Goal: Check status: Check status

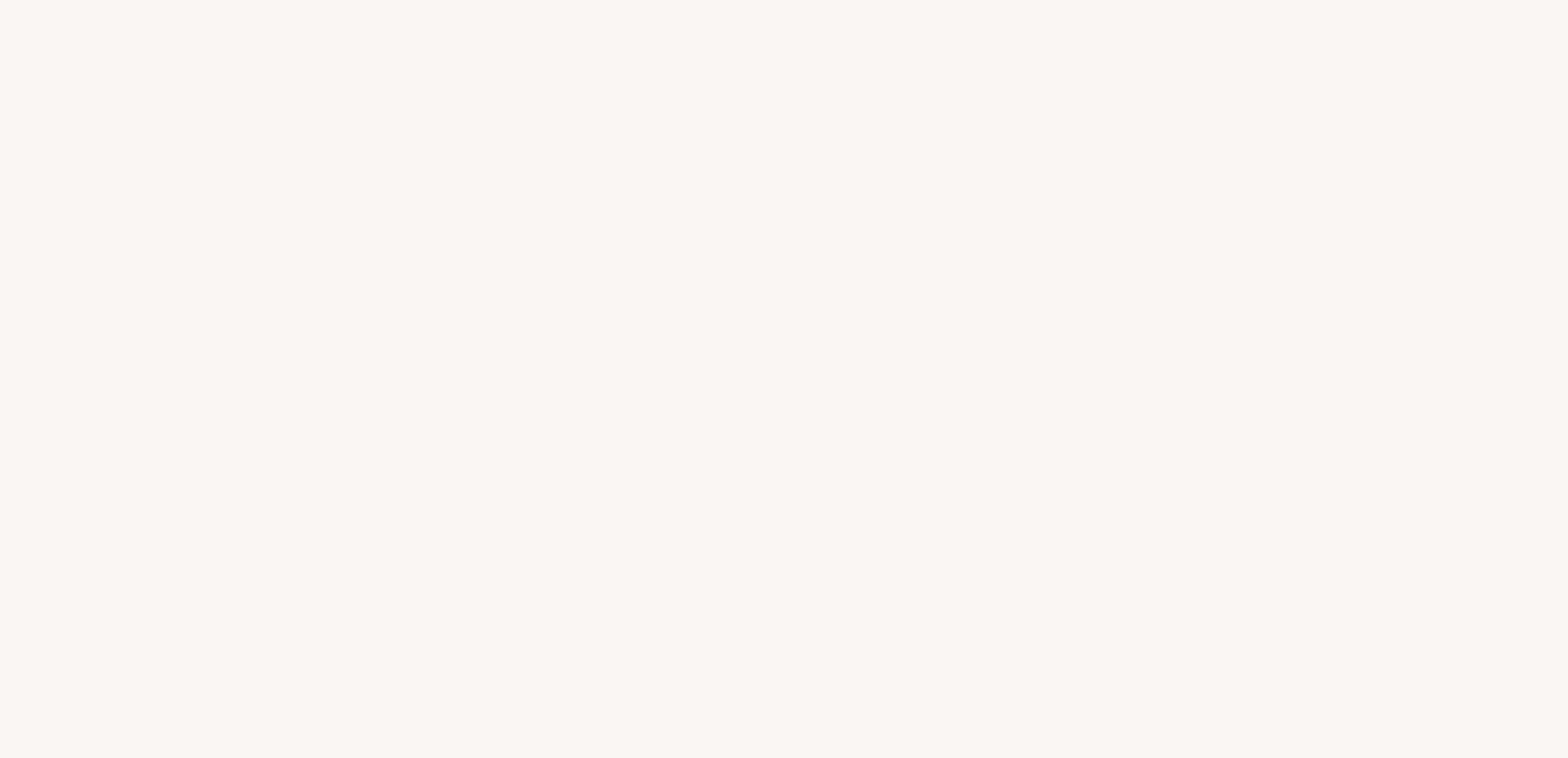
select select "US"
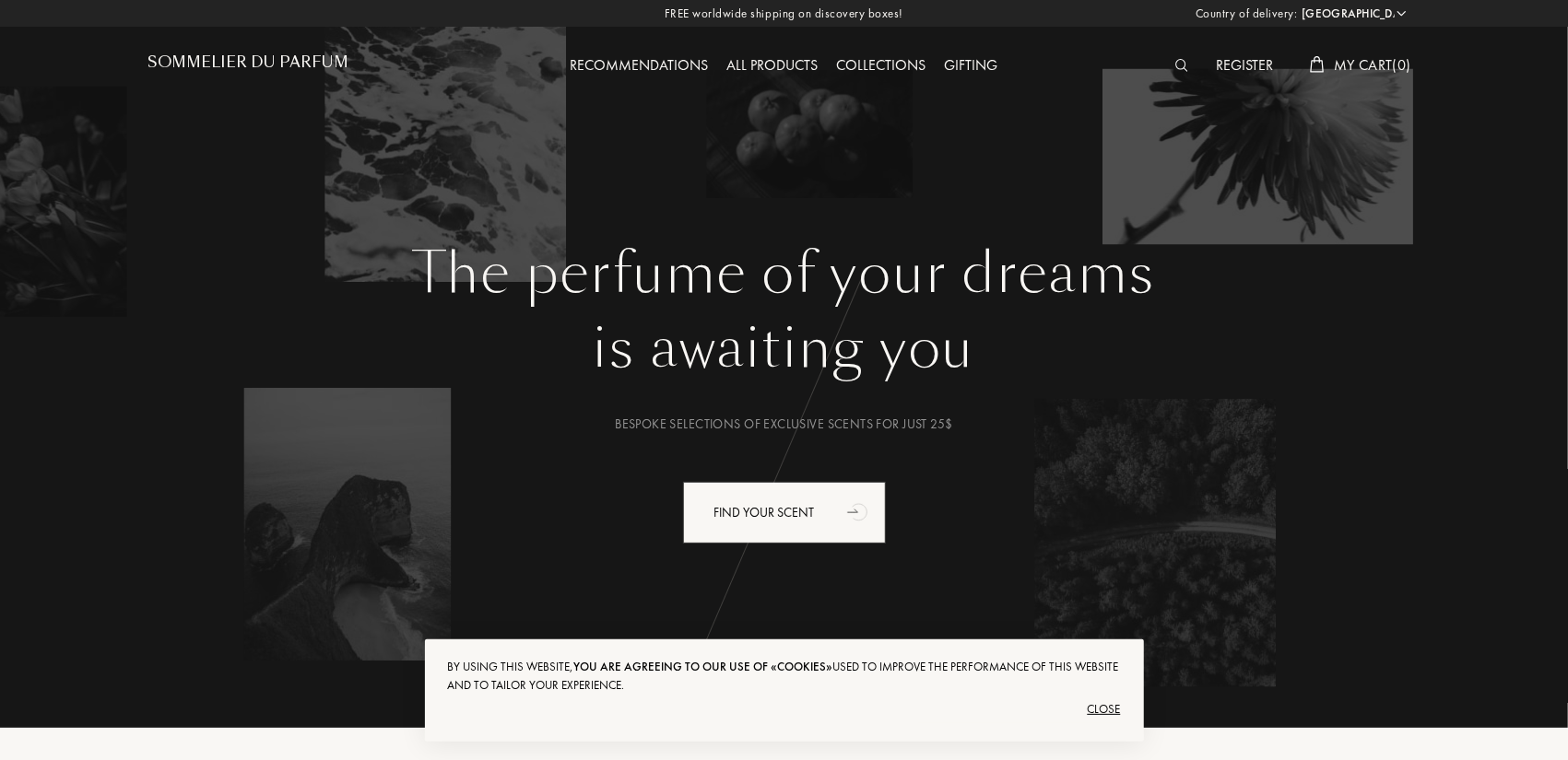
click at [237, 66] on h1 "Sommelier du Parfum" at bounding box center [248, 62] width 201 height 18
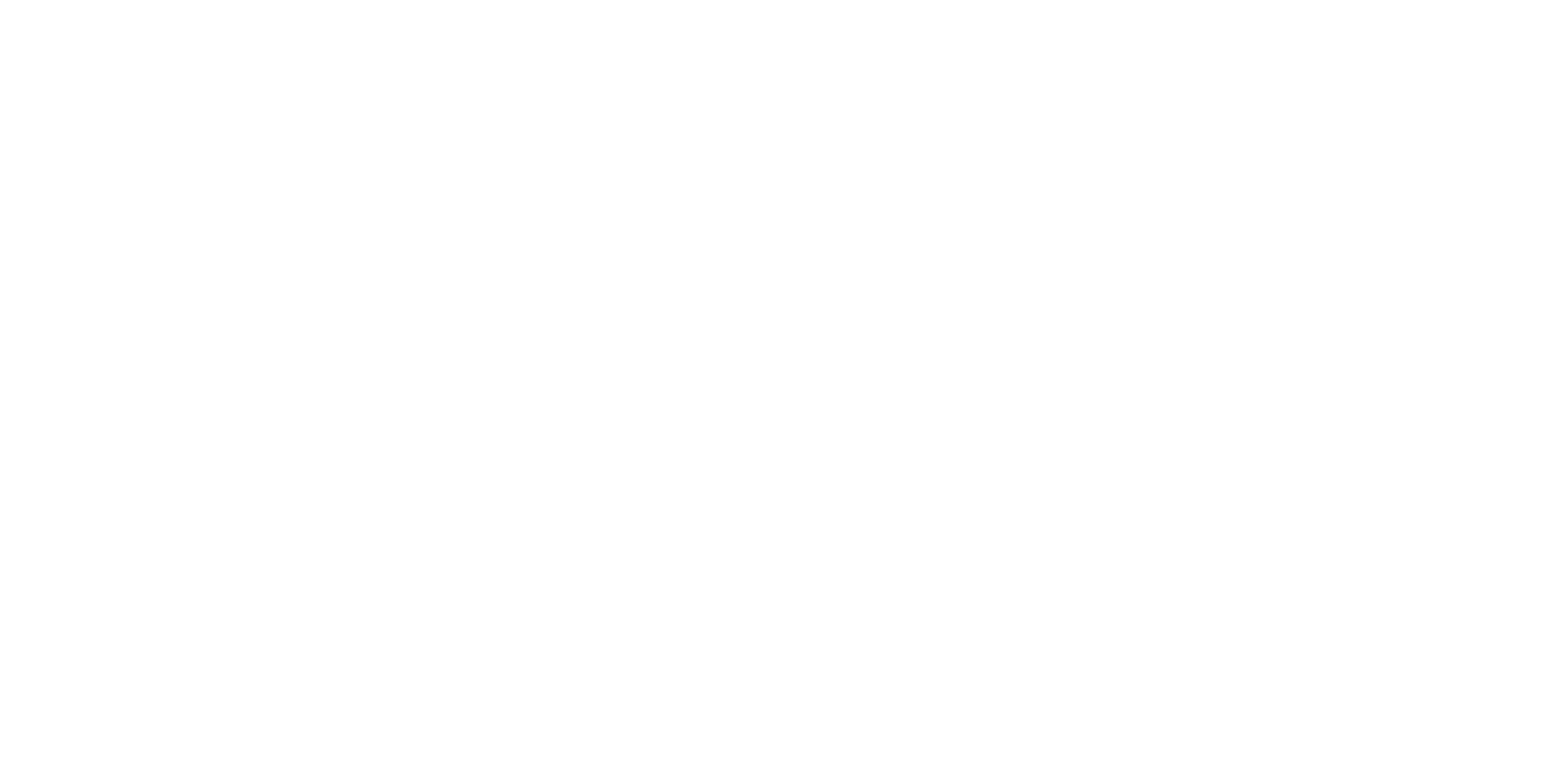
select select "US"
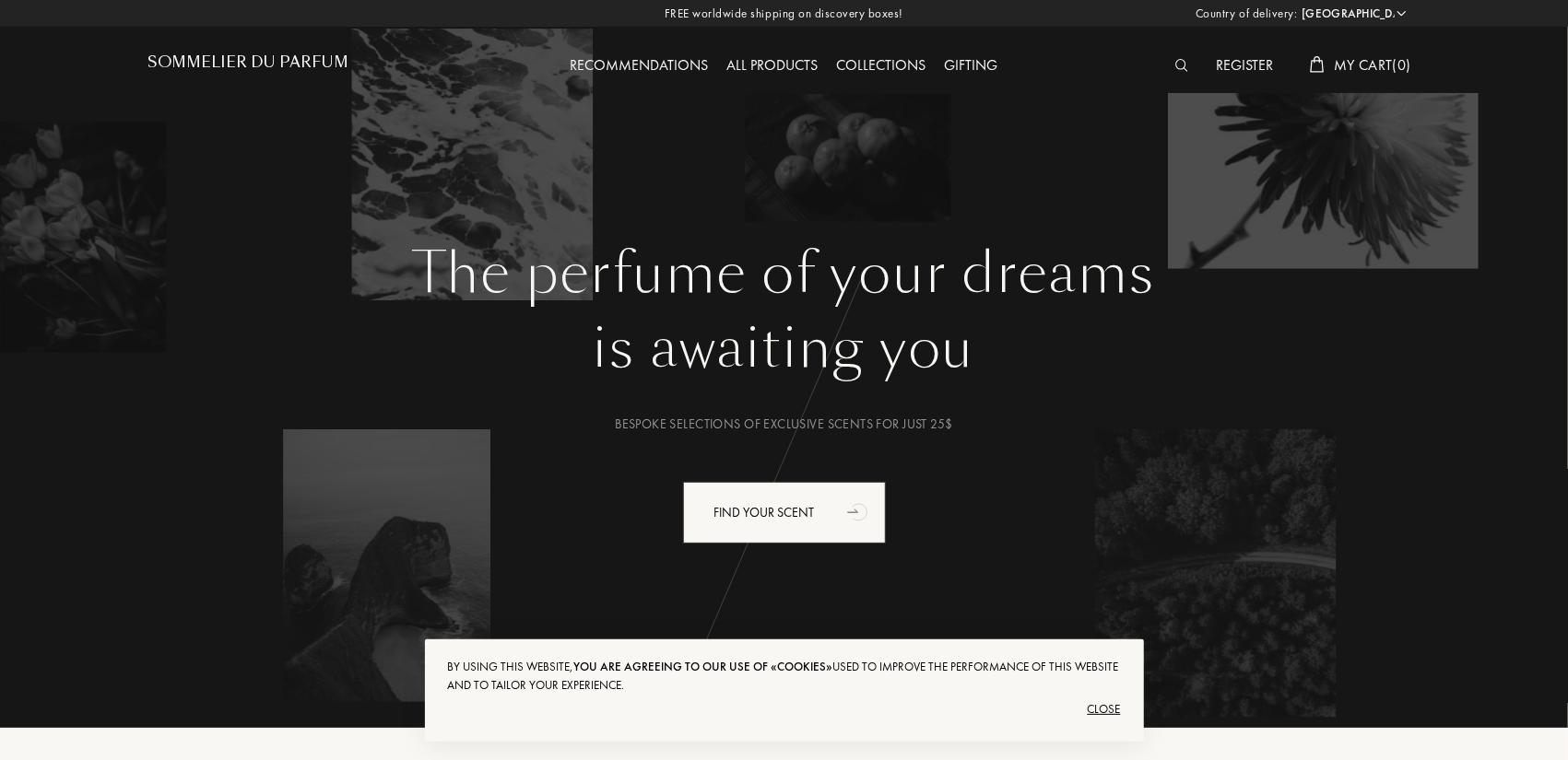
click at [1235, 70] on div "Register" at bounding box center [1244, 66] width 75 height 24
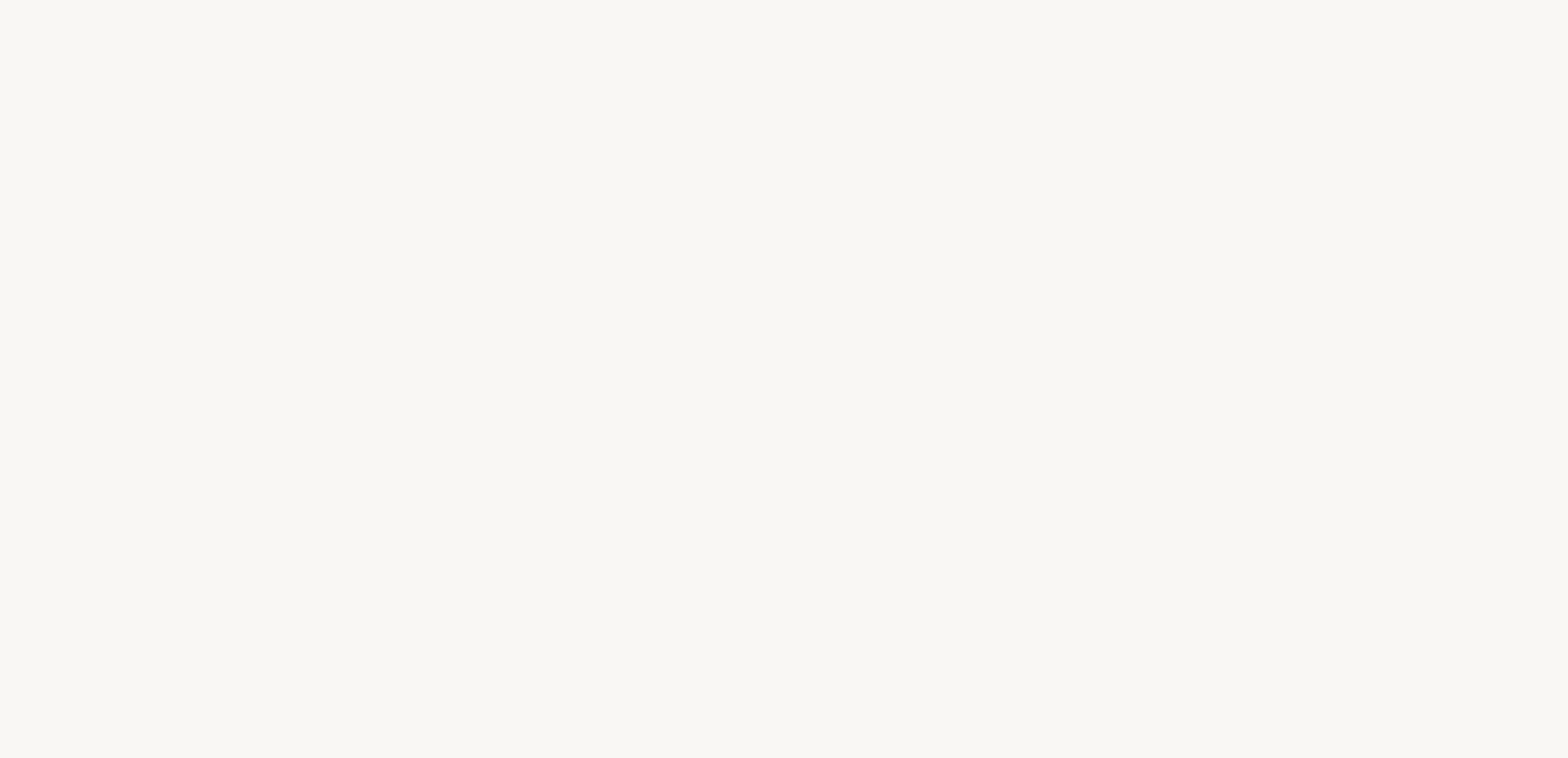
select select "US"
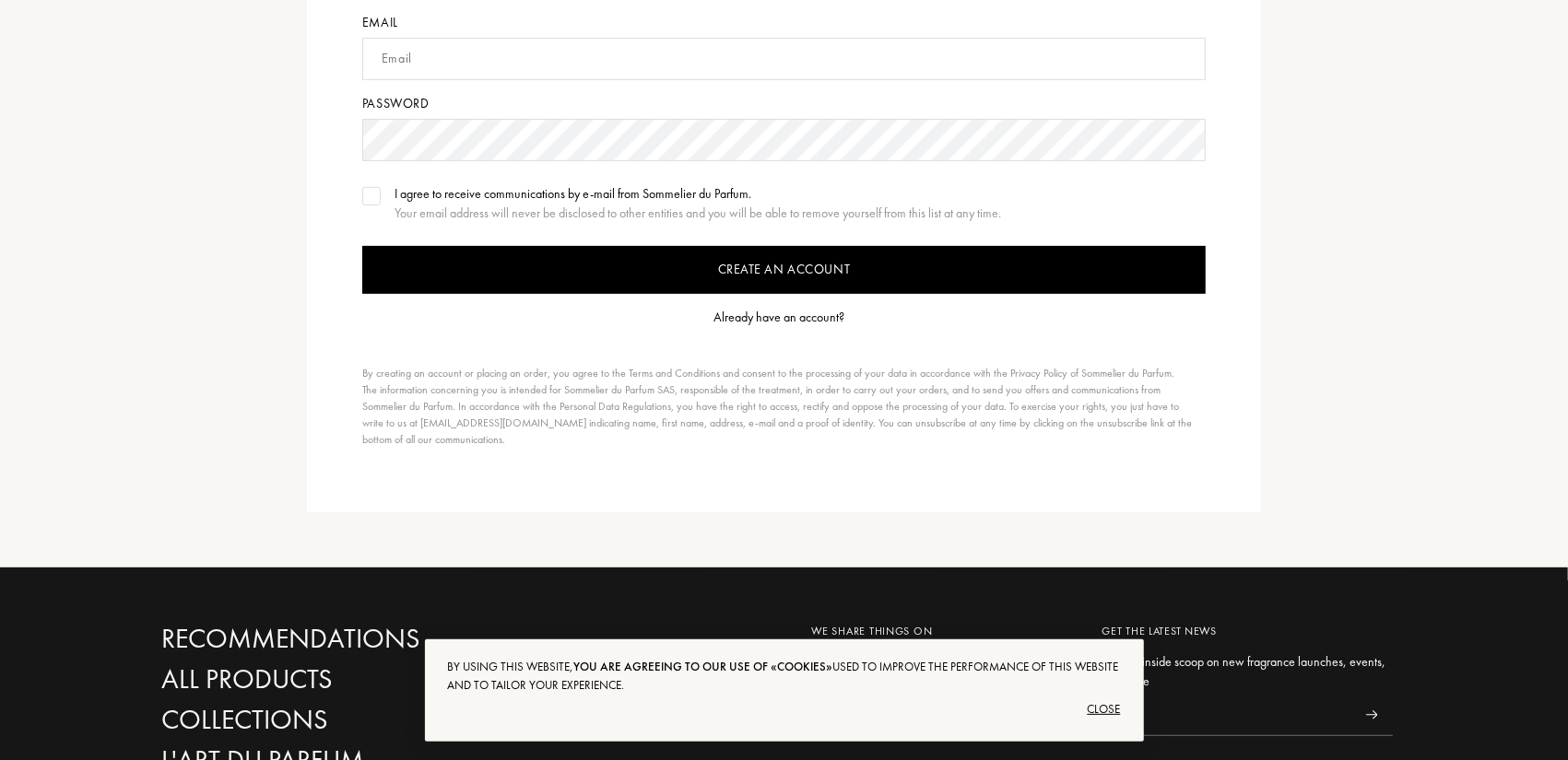
scroll to position [368, 0]
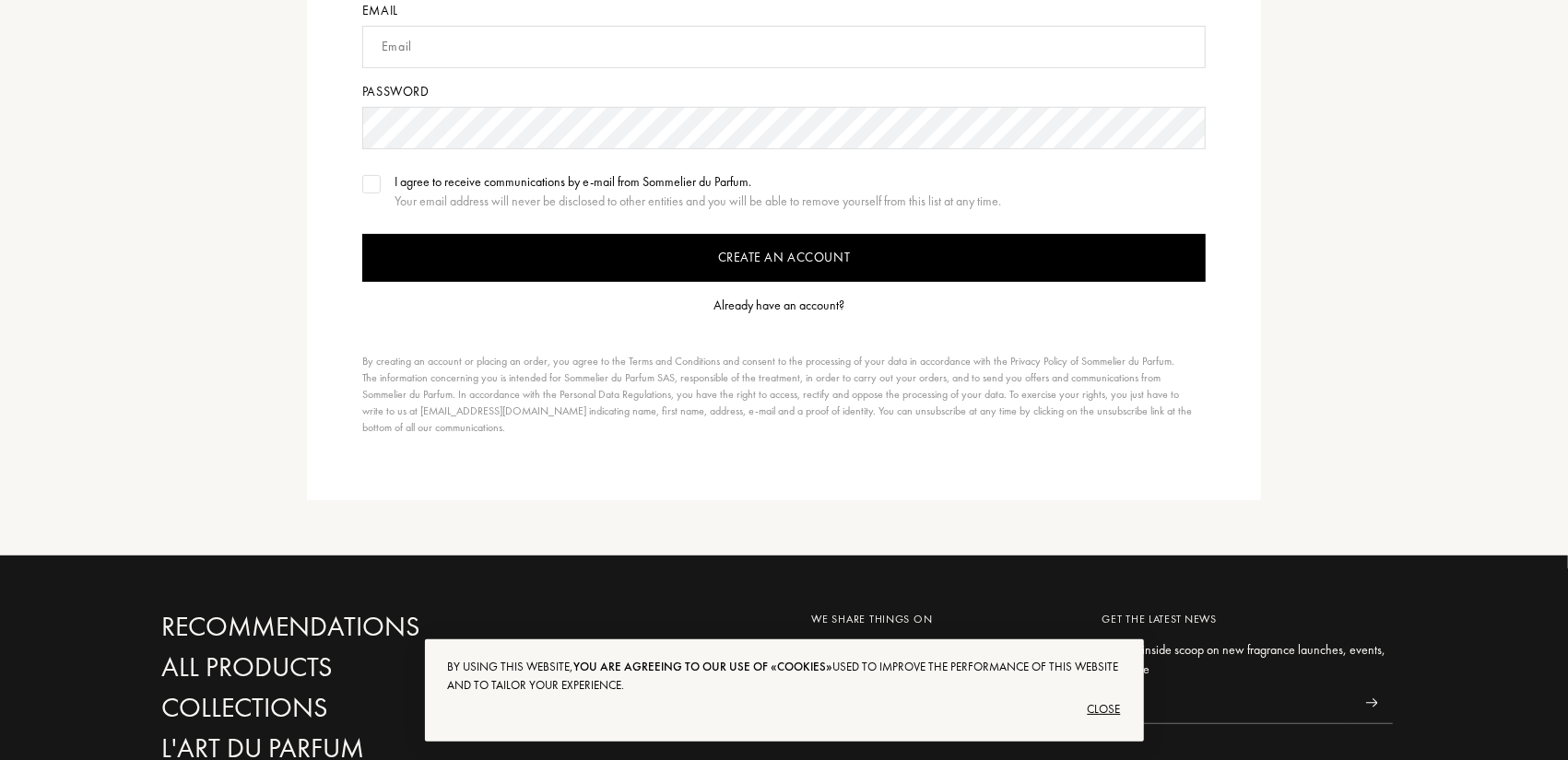
click at [822, 303] on div "Already have an account?" at bounding box center [779, 305] width 131 height 20
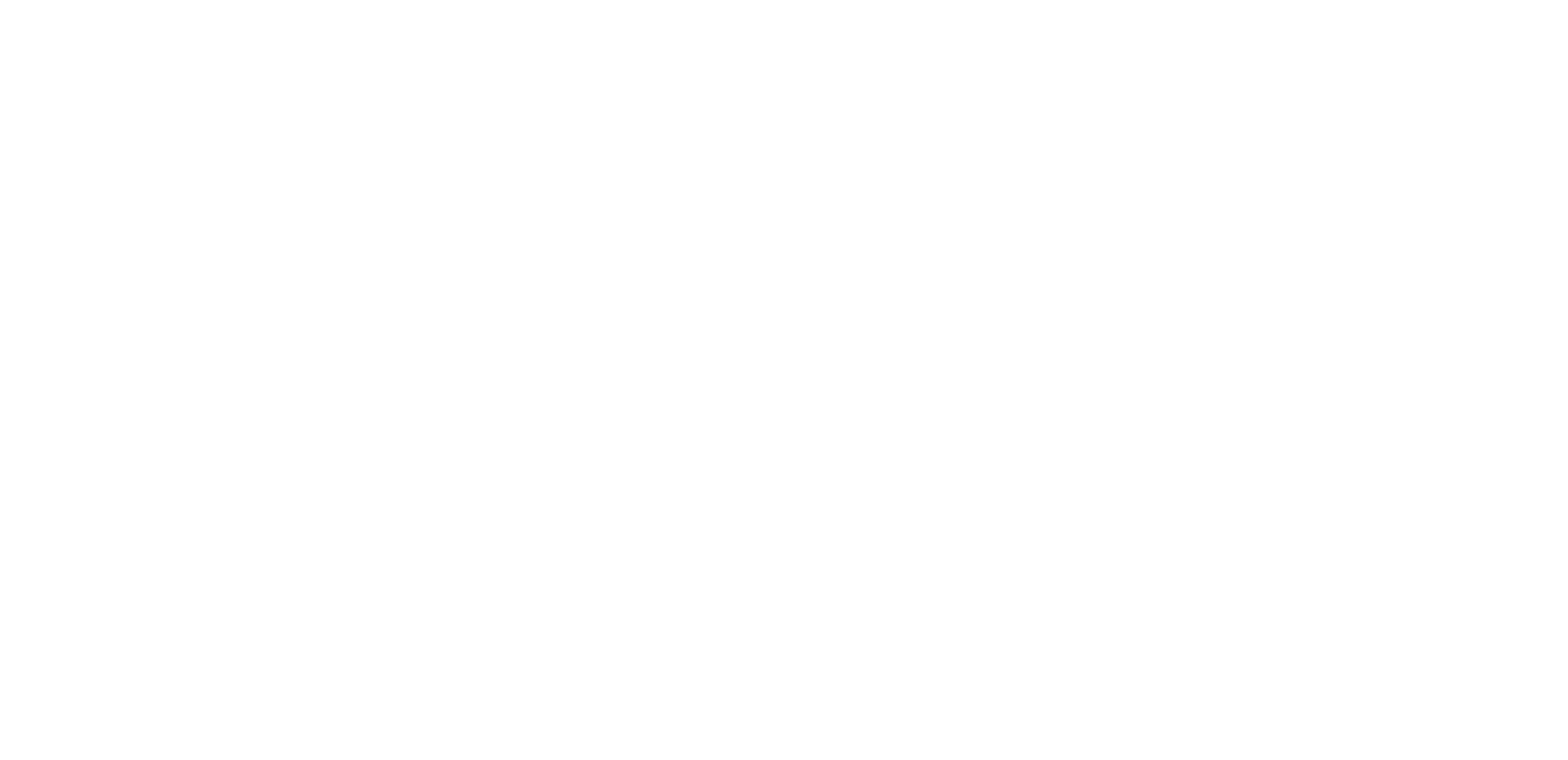
select select "US"
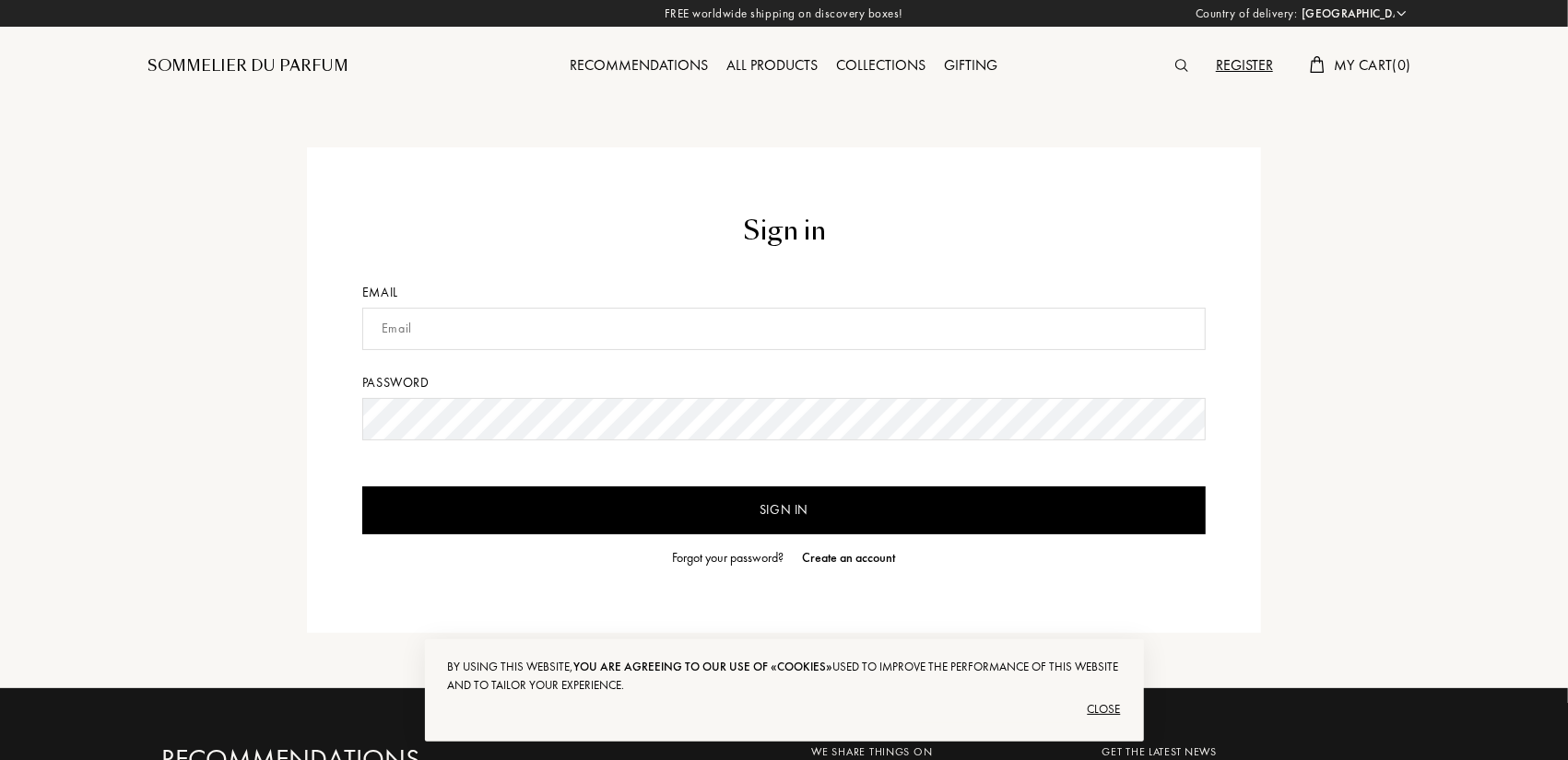
type input "[EMAIL_ADDRESS][DOMAIN_NAME]"
click at [747, 507] on input "Sign in" at bounding box center [783, 509] width 843 height 48
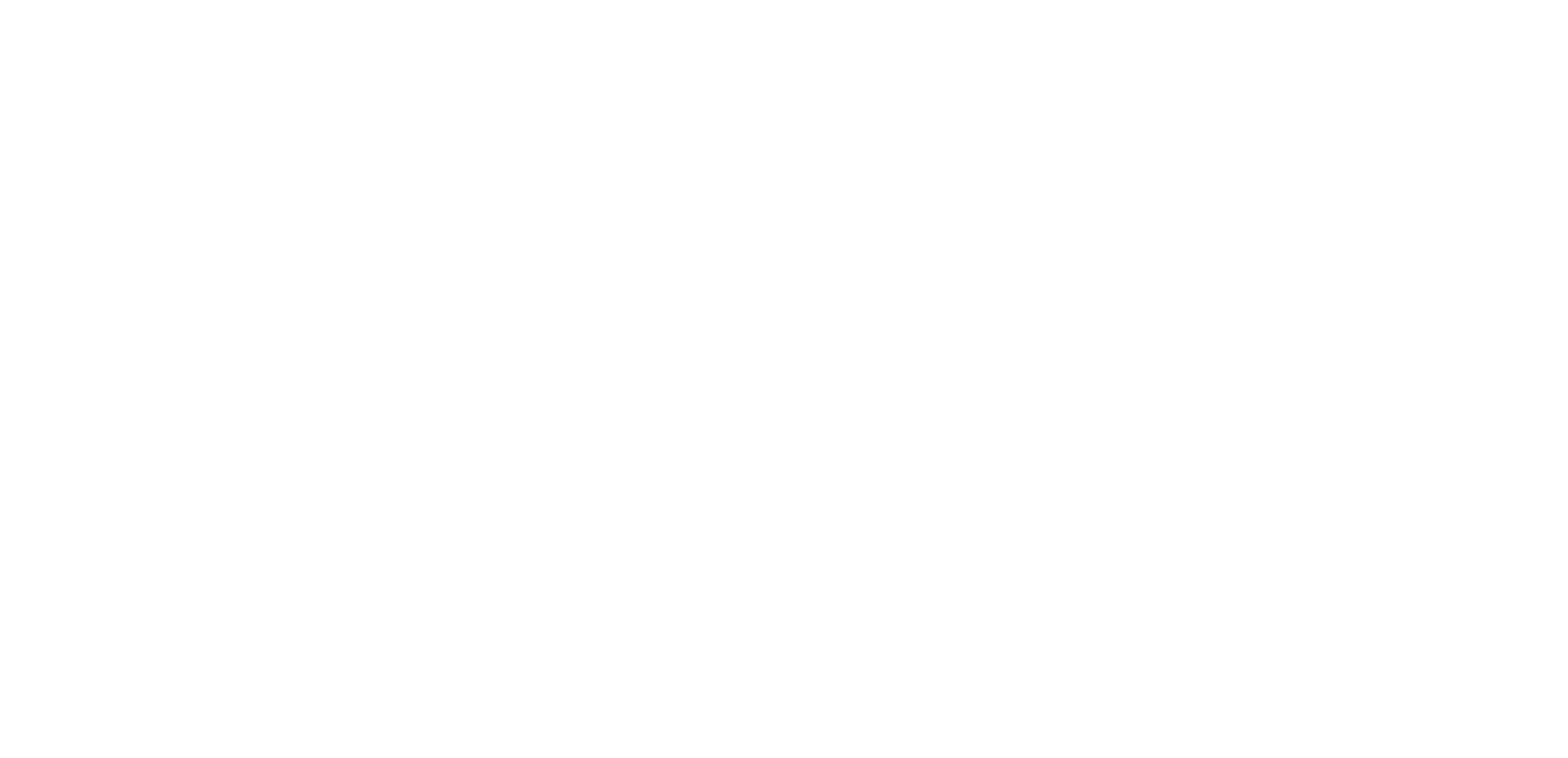
select select "US"
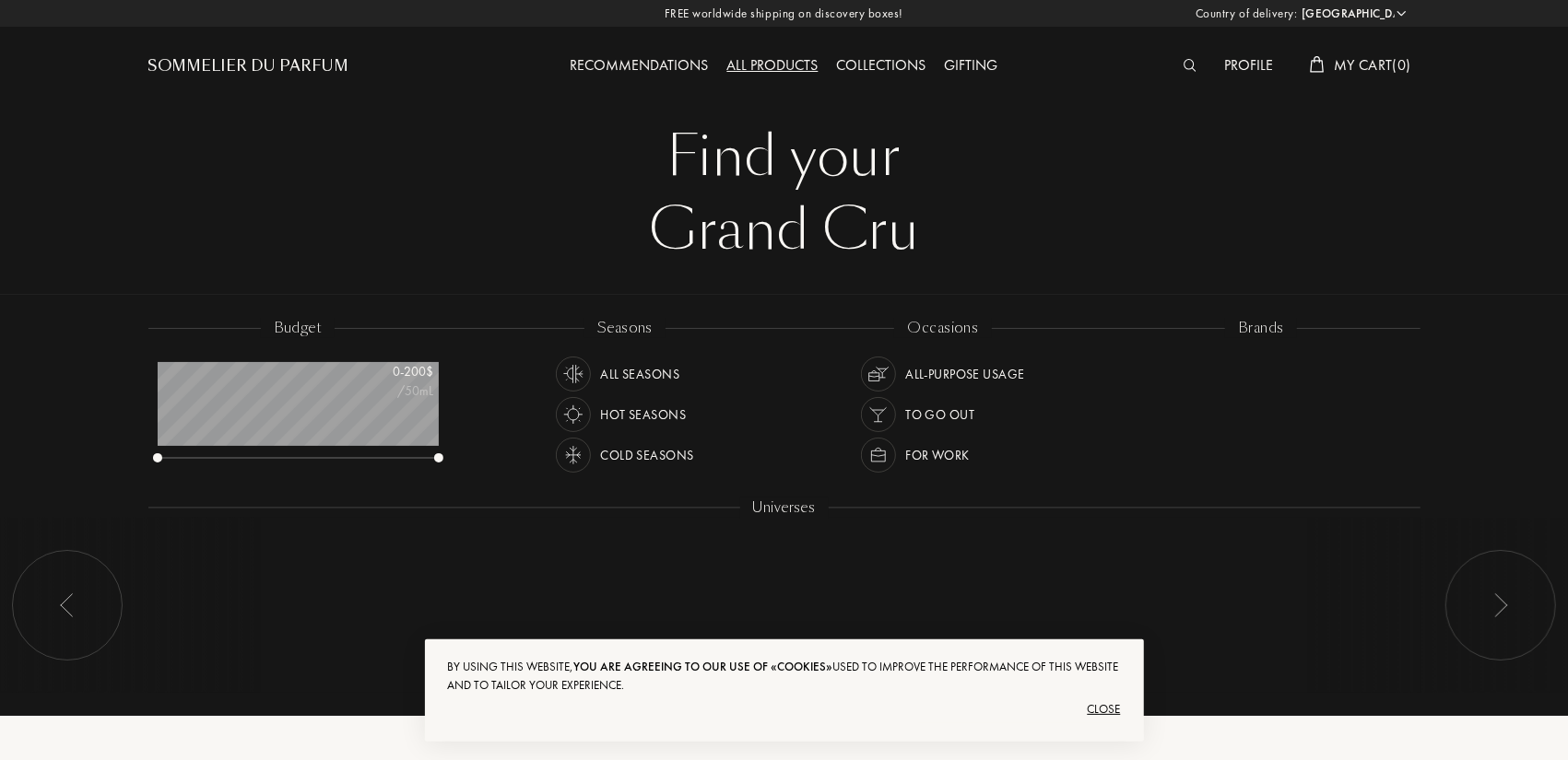
scroll to position [92, 281]
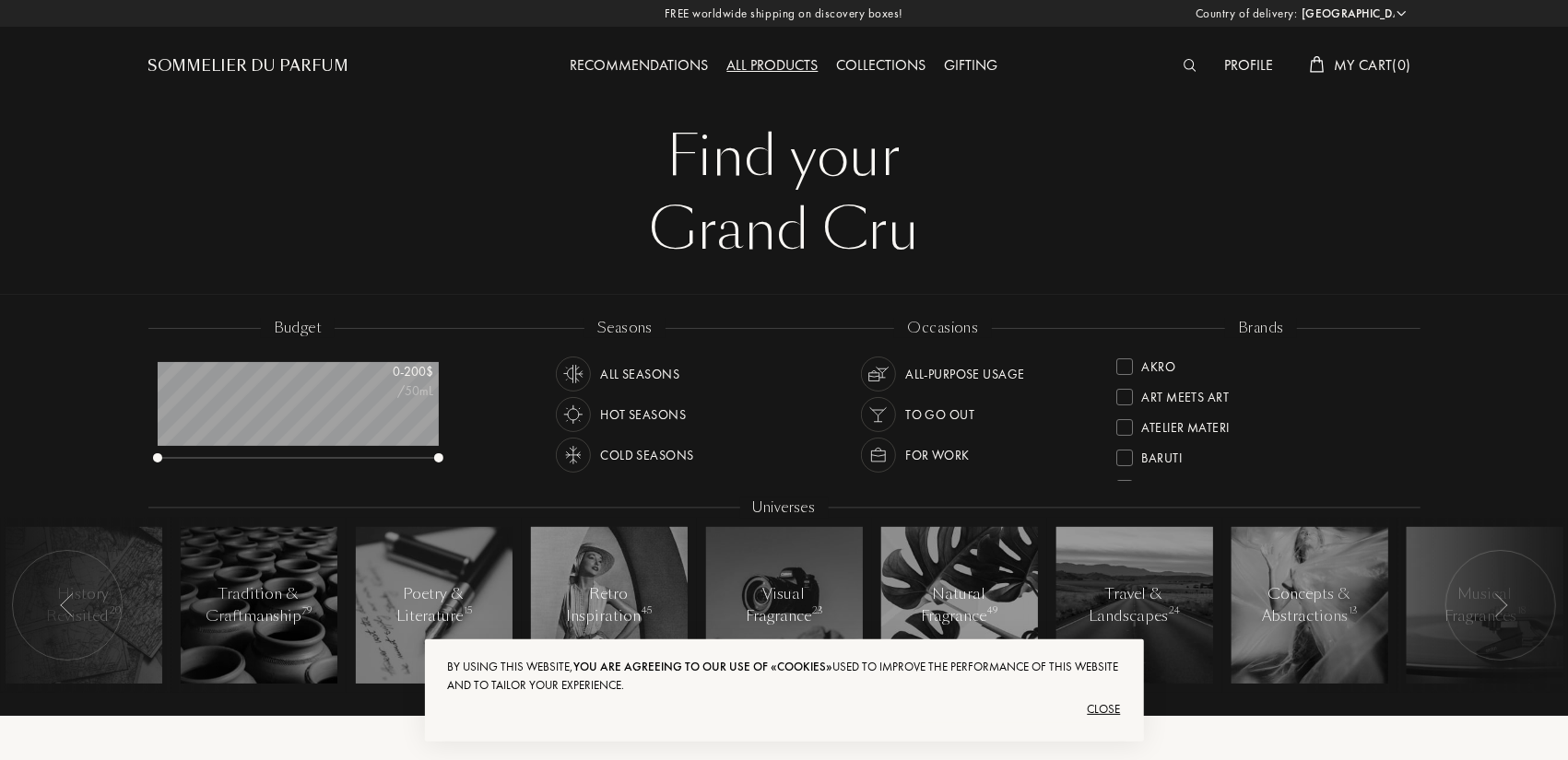
click at [1253, 61] on div "Profile" at bounding box center [1248, 66] width 67 height 24
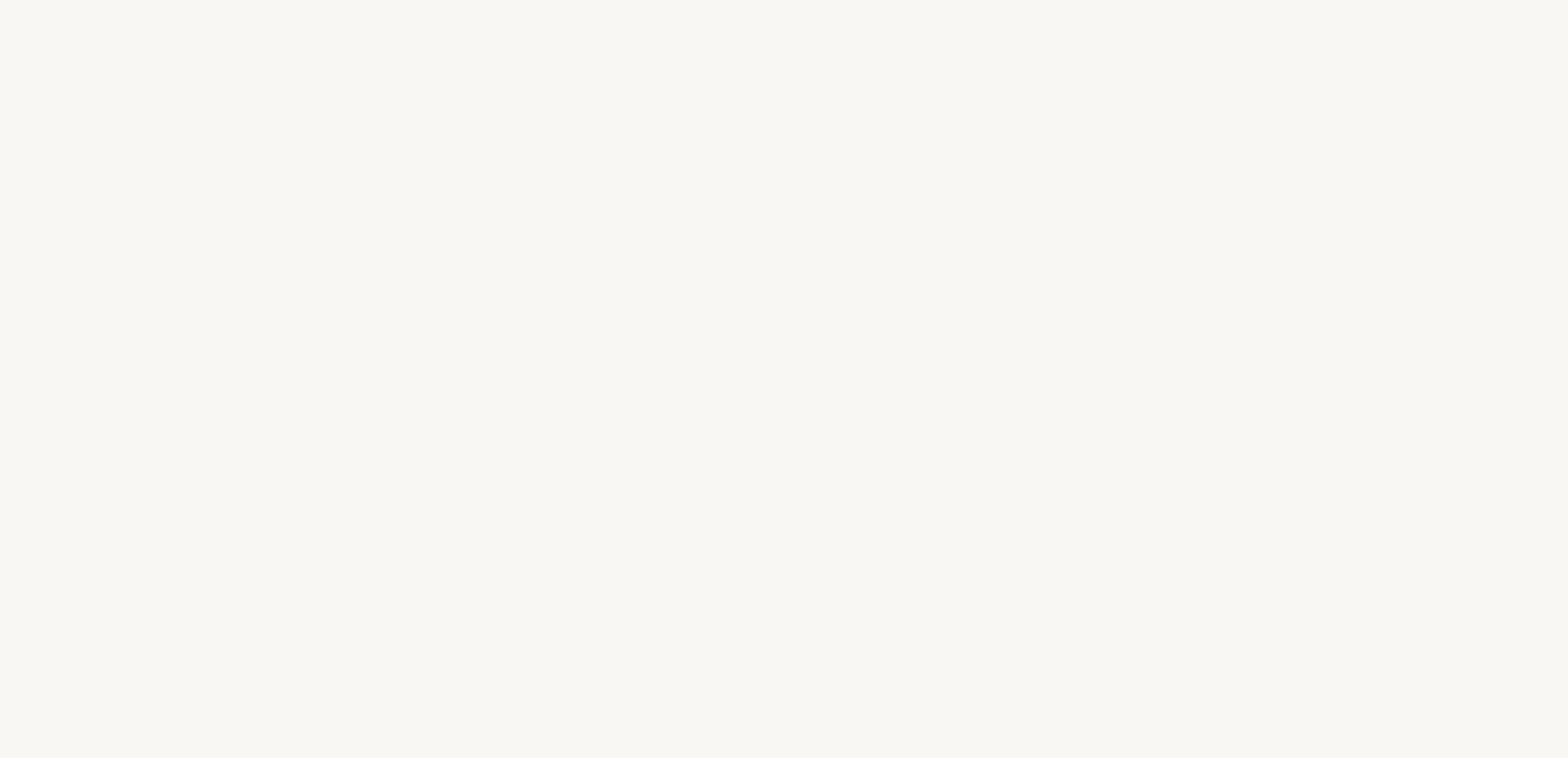
select select "US"
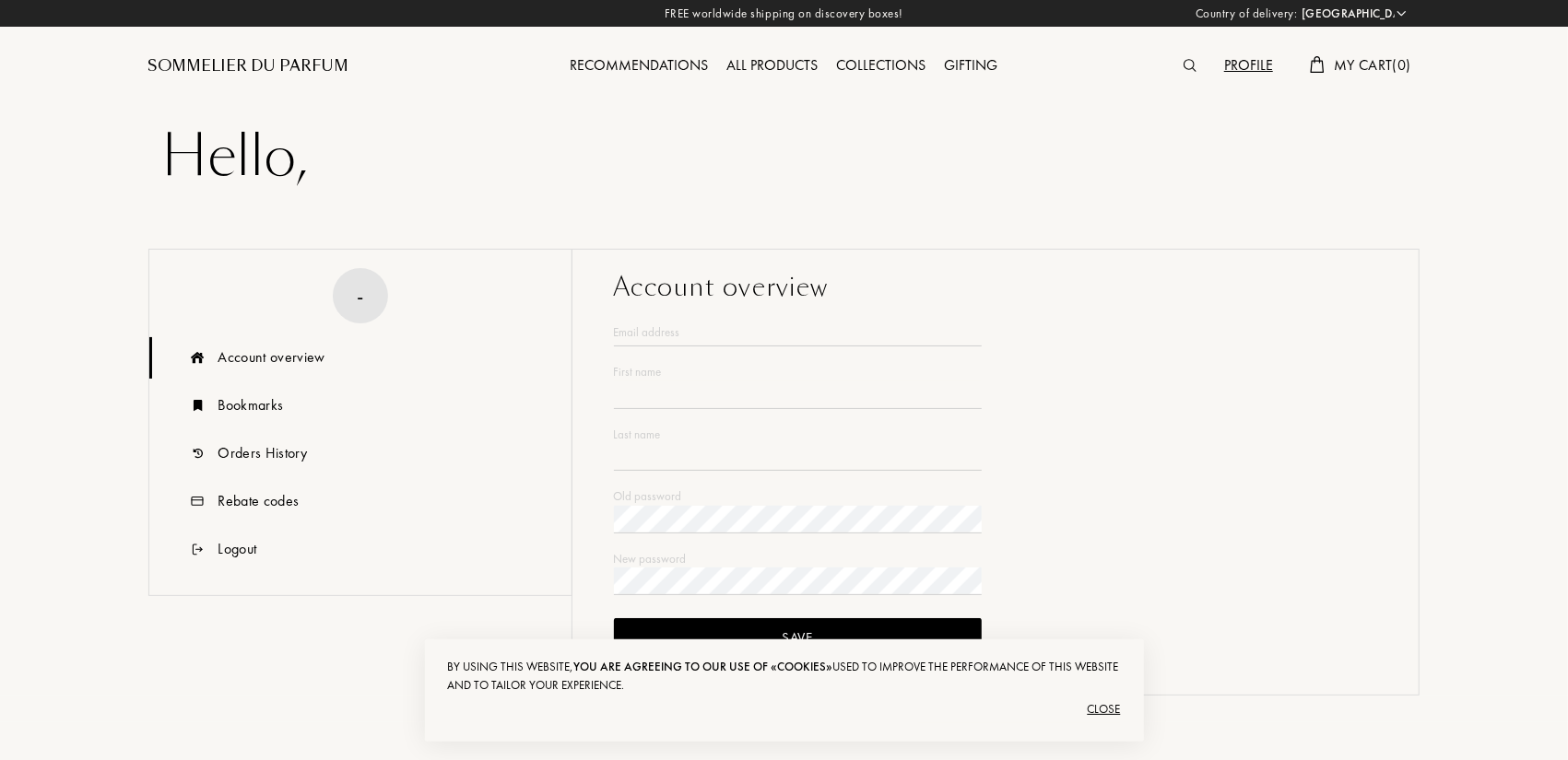
type input "[EMAIL_ADDRESS][DOMAIN_NAME]"
click at [1102, 715] on div "Close" at bounding box center [784, 708] width 673 height 29
type input "Will"
type input "[PERSON_NAME]"
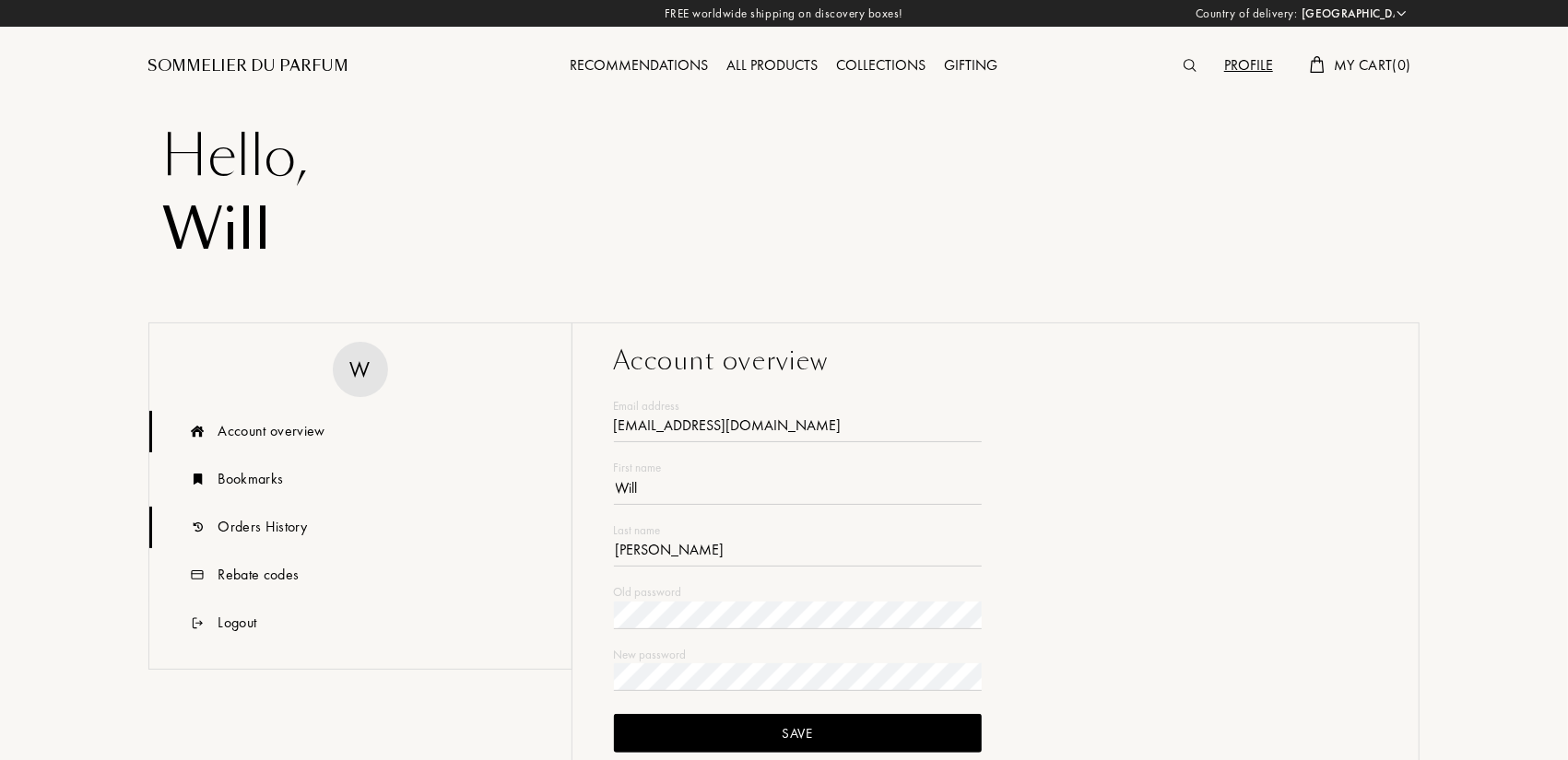
click at [287, 509] on div "Orders History" at bounding box center [360, 527] width 422 height 41
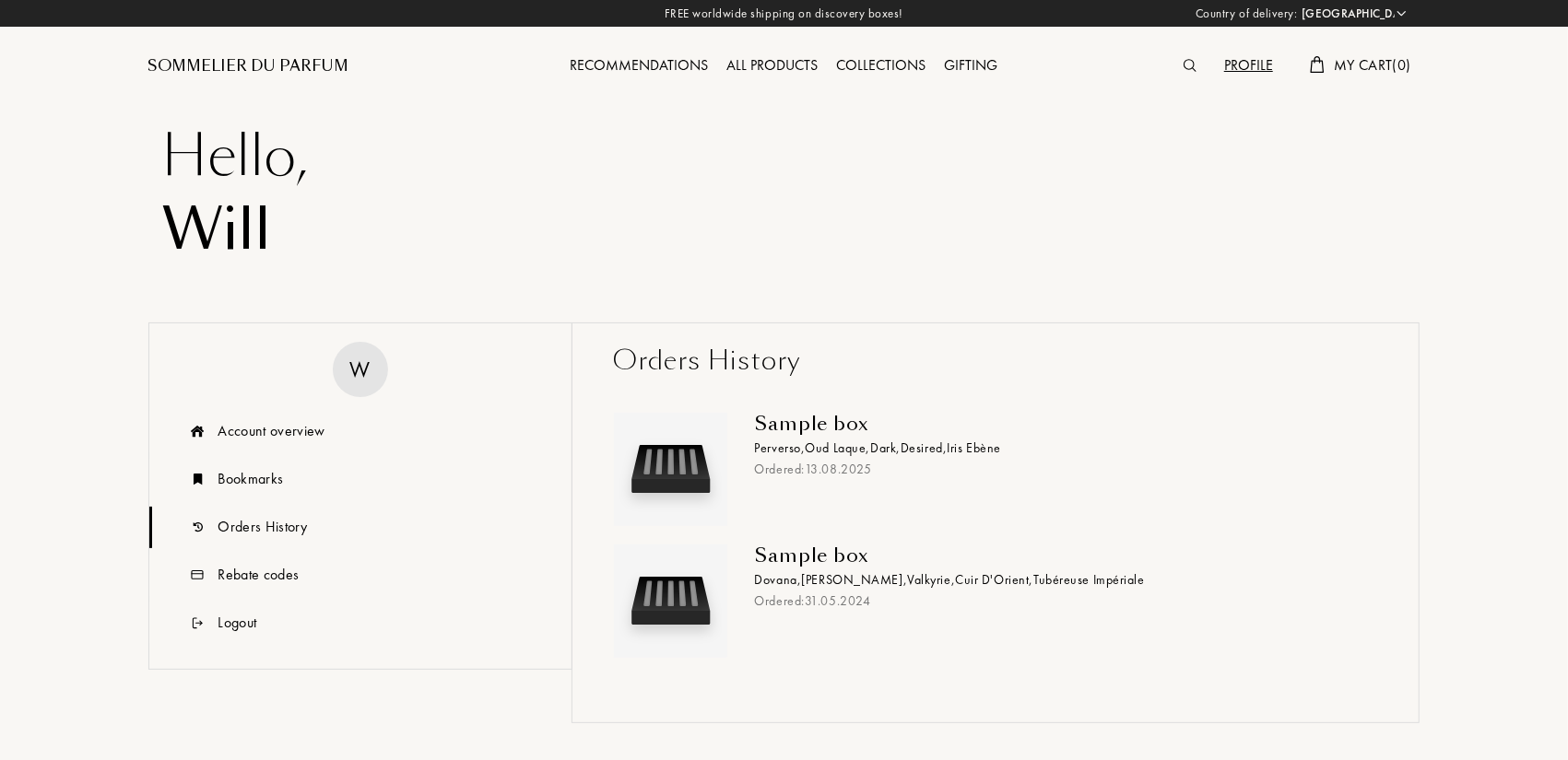
click at [812, 450] on span "Oud Laque ," at bounding box center [838, 448] width 65 height 17
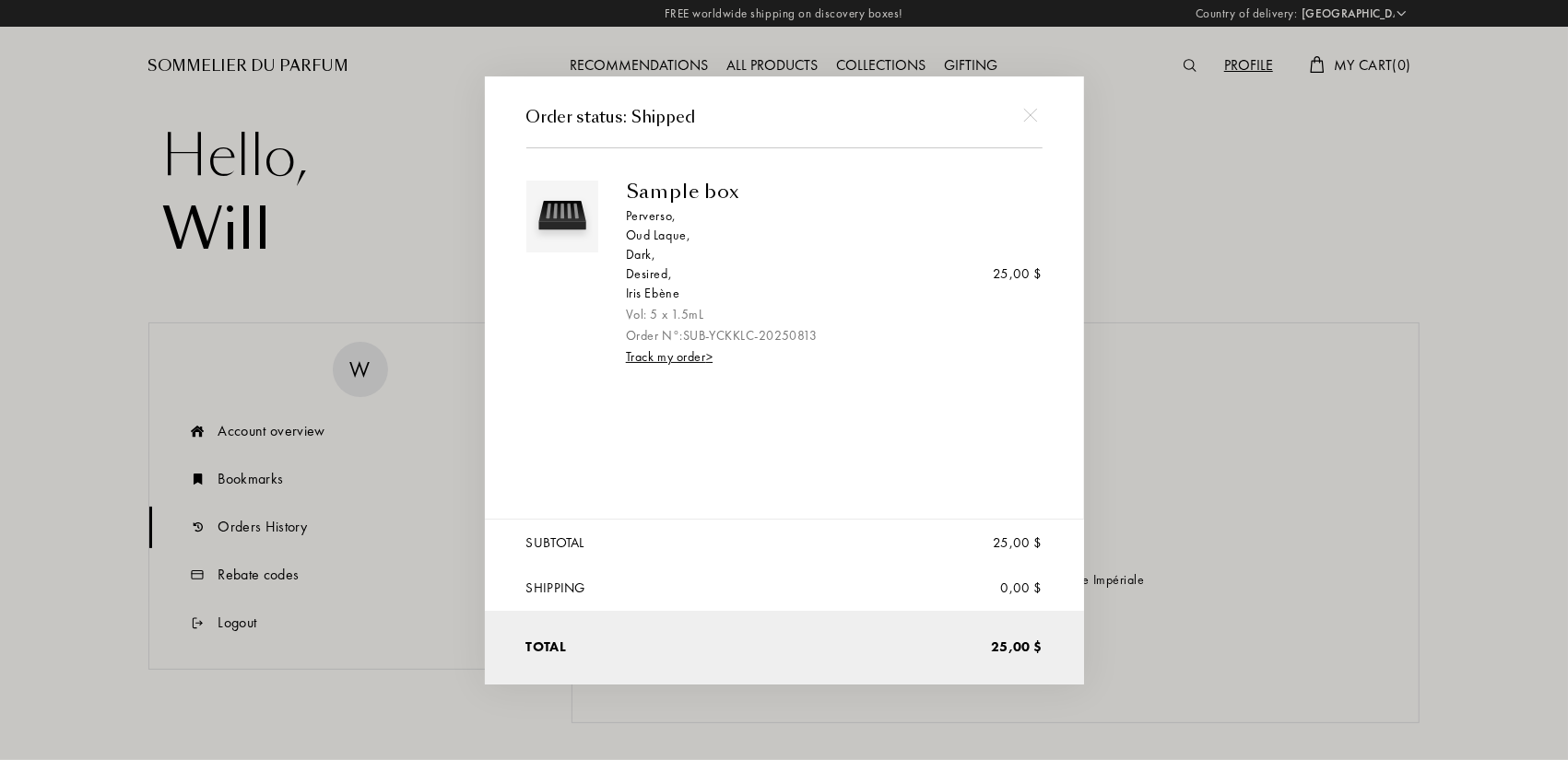
click at [692, 357] on link "Track my order >" at bounding box center [669, 356] width 87 height 17
